Goal: Task Accomplishment & Management: Manage account settings

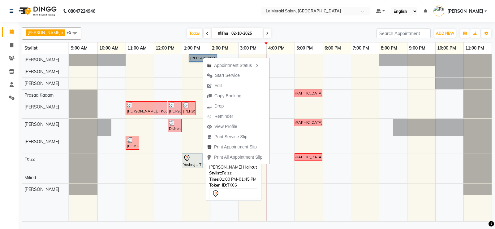
click at [189, 166] on div "Yashraj ., TK06, 01:00 PM-01:45 PM, [PERSON_NAME] Haircut" at bounding box center [191, 160] width 19 height 13
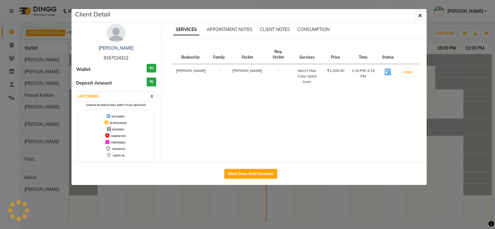
select select "7"
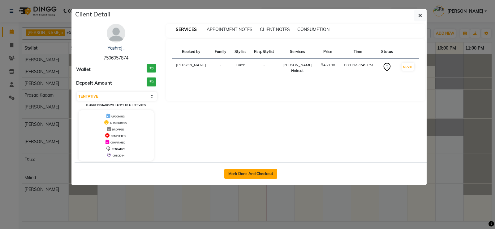
click at [250, 170] on button "Mark Done And Checkout" at bounding box center [250, 174] width 53 height 10
select select "service"
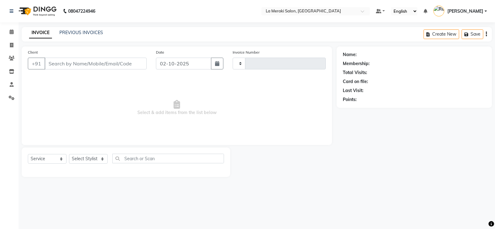
type input "2726"
select select "438"
type input "75******74"
select select "75545"
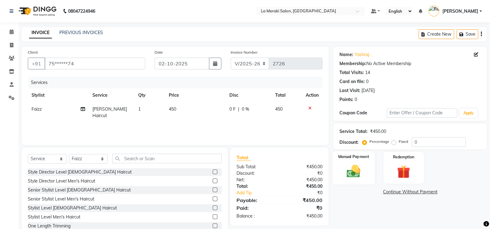
click at [357, 176] on img at bounding box center [354, 171] width 22 height 16
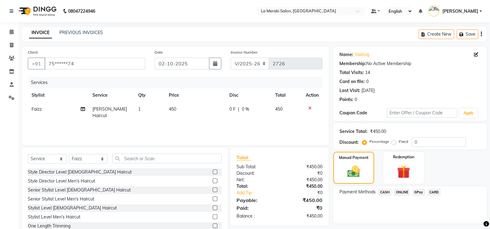
click at [431, 192] on span "CARD" at bounding box center [434, 191] width 13 height 7
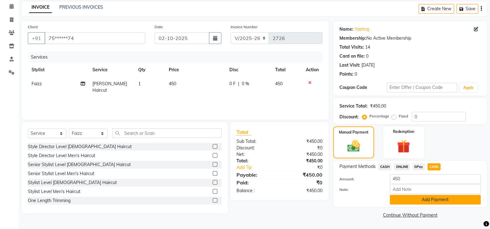
click at [429, 198] on button "Add Payment" at bounding box center [435, 199] width 91 height 10
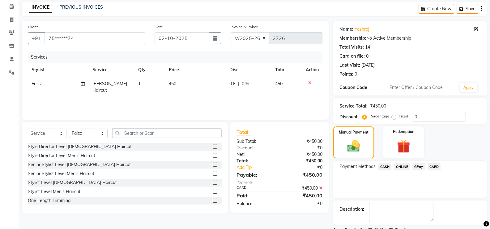
scroll to position [51, 0]
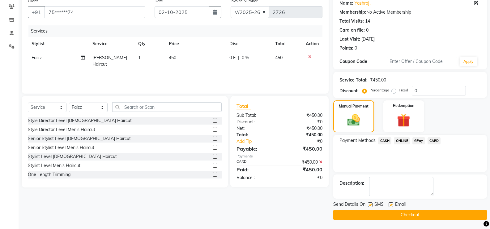
click at [370, 203] on label at bounding box center [370, 204] width 5 height 5
click at [370, 203] on input "checkbox" at bounding box center [370, 205] width 4 height 4
checkbox input "false"
click at [394, 205] on div "Email" at bounding box center [400, 205] width 22 height 8
click at [392, 204] on label at bounding box center [391, 204] width 5 height 5
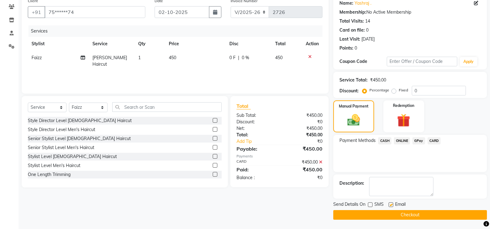
click at [392, 204] on input "checkbox" at bounding box center [391, 205] width 4 height 4
checkbox input "false"
click at [378, 218] on button "Checkout" at bounding box center [410, 215] width 154 height 10
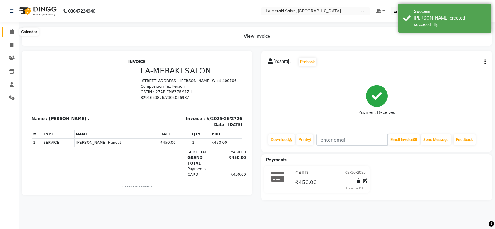
click at [11, 33] on icon at bounding box center [12, 31] width 4 height 5
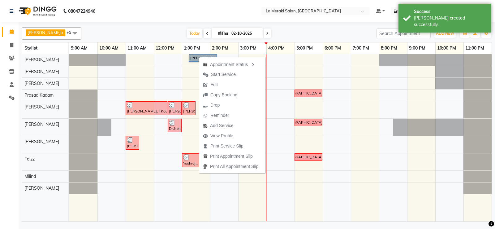
drag, startPoint x: 199, startPoint y: 56, endPoint x: 191, endPoint y: 57, distance: 7.8
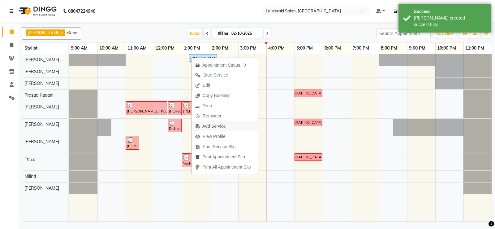
click at [205, 128] on span "Add Service" at bounding box center [213, 126] width 23 height 6
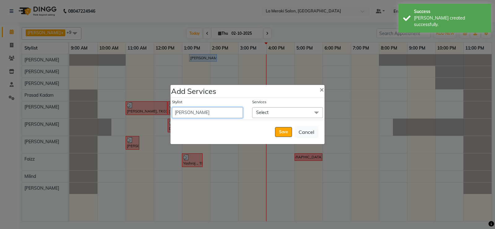
click at [203, 115] on select "[PERSON_NAME] Anus [PERSON_NAME] Faizz [PERSON_NAME] [PERSON_NAME] Kadam [PERSO…" at bounding box center [207, 112] width 71 height 11
select select "24557"
click at [172, 107] on select "[PERSON_NAME] Anus [PERSON_NAME] Faizz [PERSON_NAME] [PERSON_NAME] Kadam [PERSO…" at bounding box center [207, 112] width 71 height 11
select select "855"
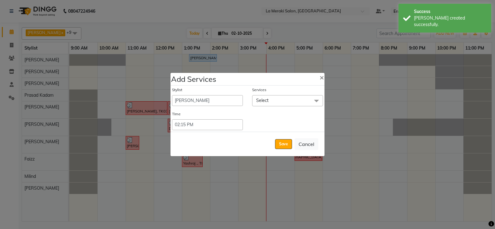
click at [280, 100] on span "Select" at bounding box center [287, 100] width 71 height 11
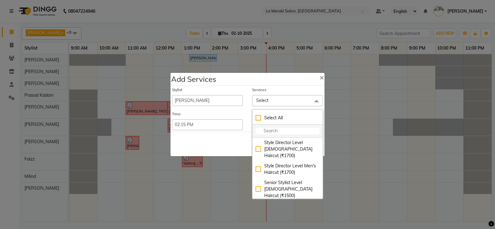
click at [265, 132] on input "multiselect-search" at bounding box center [287, 130] width 64 height 6
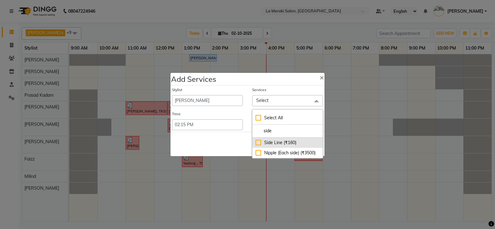
type input "side"
click at [258, 144] on div "Side Line (₹160)" at bounding box center [287, 142] width 64 height 6
checkbox input "true"
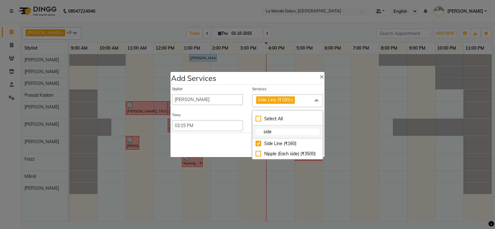
click at [280, 133] on input "side" at bounding box center [287, 131] width 64 height 6
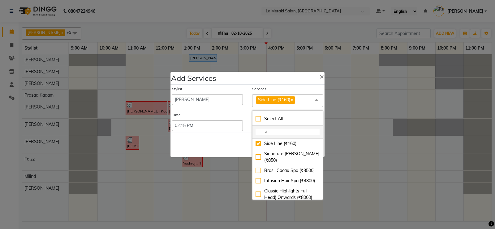
type input "s"
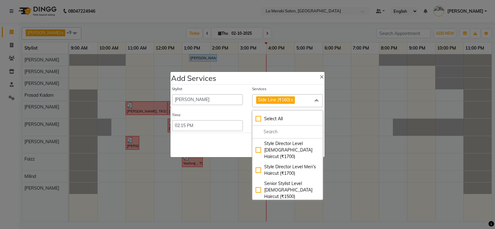
click at [293, 85] on div "Stylist [PERSON_NAME] Anus [PERSON_NAME] Faizz [PERSON_NAME] [PERSON_NAME] Kada…" at bounding box center [247, 108] width 154 height 48
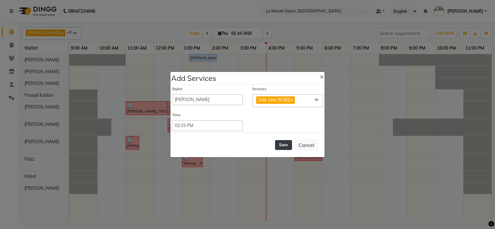
click at [283, 144] on button "Save" at bounding box center [283, 145] width 17 height 10
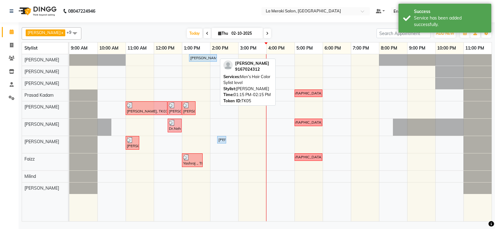
click at [208, 54] on link "[PERSON_NAME], TK05, 01:15 PM-02:15 PM, Men's Hair Color Sylist level" at bounding box center [203, 57] width 28 height 7
select select "5"
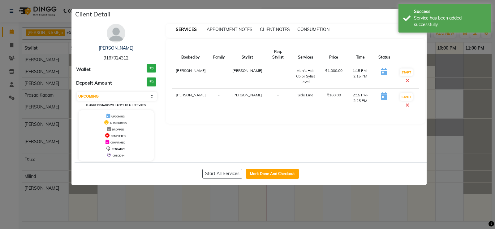
click at [456, 135] on ngb-modal-window "Client Detail [PERSON_NAME] 9167024312 Wallet ₹0 Deposit Amount ₹0 Select IN SE…" at bounding box center [247, 114] width 495 height 229
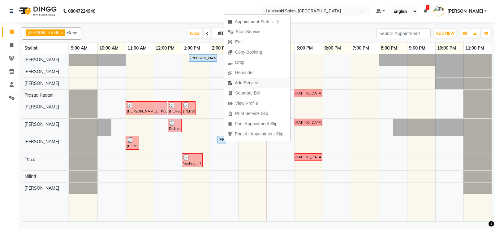
click at [246, 81] on span "Add Service" at bounding box center [246, 82] width 23 height 6
select select "24557"
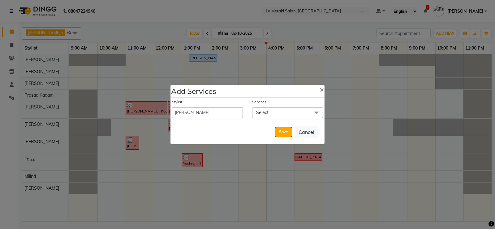
click at [278, 109] on span "Select" at bounding box center [287, 112] width 71 height 11
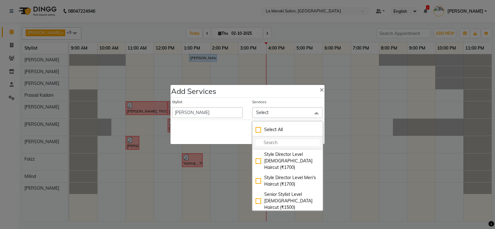
click at [263, 140] on input "multiselect-search" at bounding box center [287, 142] width 64 height 6
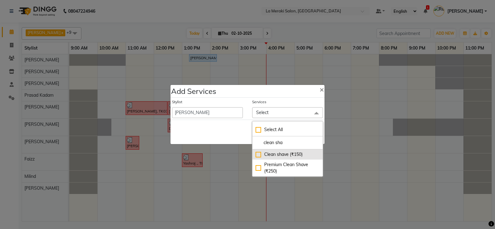
type input "clean sha"
click at [258, 154] on div "Clean shave (₹150)" at bounding box center [287, 154] width 64 height 6
checkbox input "true"
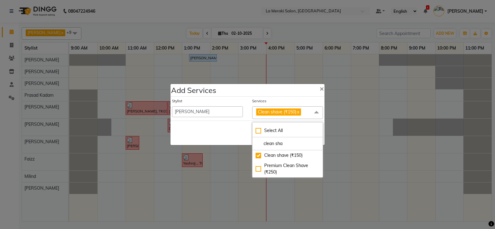
click at [288, 102] on div "Services" at bounding box center [287, 102] width 71 height 8
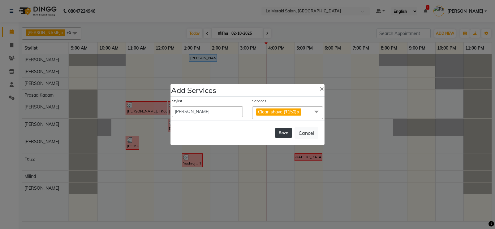
click at [285, 133] on button "Save" at bounding box center [283, 133] width 17 height 10
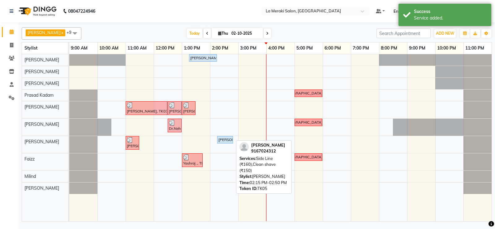
click at [222, 139] on div "[PERSON_NAME], TK05, 02:15 PM-02:50 PM, Side Line (₹160),Clean shave (₹150)" at bounding box center [225, 140] width 15 height 6
select select "5"
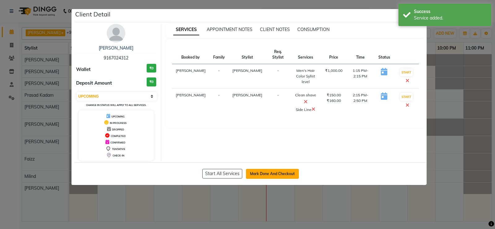
click at [251, 170] on button "Mark Done And Checkout" at bounding box center [272, 174] width 53 height 10
select select "438"
select select "service"
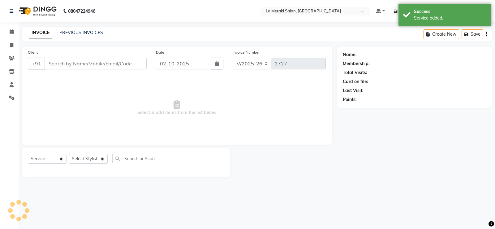
type input "91******12"
select select "24557"
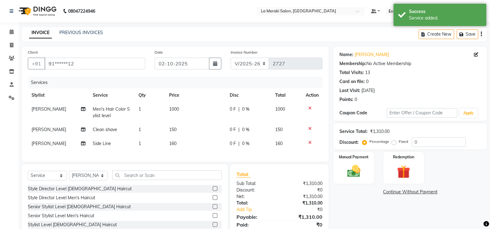
click at [169, 118] on td "1000" at bounding box center [195, 112] width 61 height 20
select select "5904"
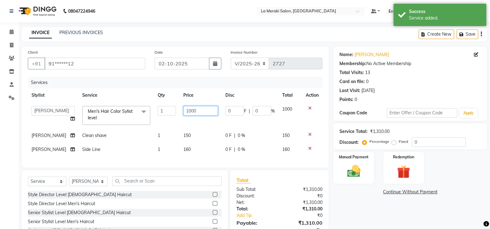
click at [189, 109] on input "1000" at bounding box center [200, 111] width 35 height 10
type input "1500"
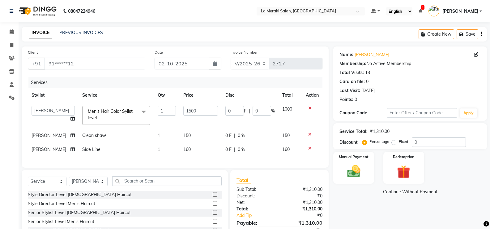
click at [197, 131] on td "150" at bounding box center [201, 135] width 42 height 14
select select "24557"
